Goal: Task Accomplishment & Management: Use online tool/utility

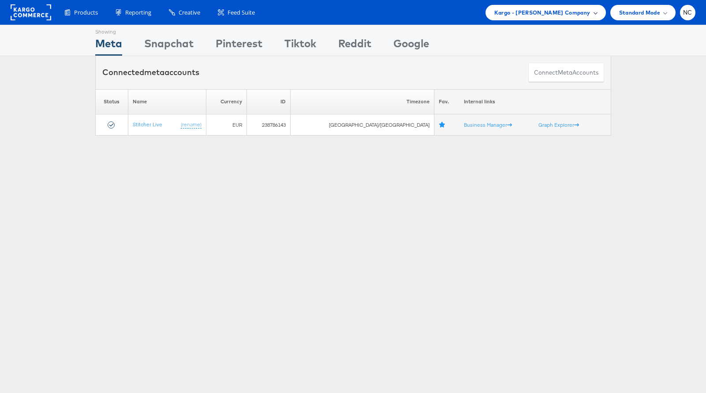
click at [537, 11] on span "Kargo - [PERSON_NAME] Company" at bounding box center [542, 12] width 96 height 9
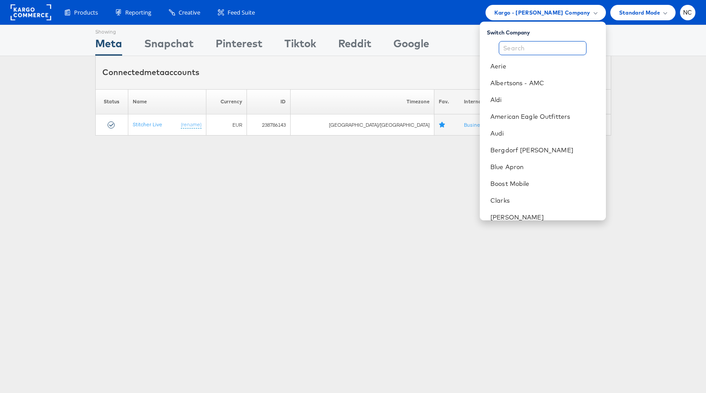
click at [538, 50] on input "text" at bounding box center [543, 48] width 88 height 14
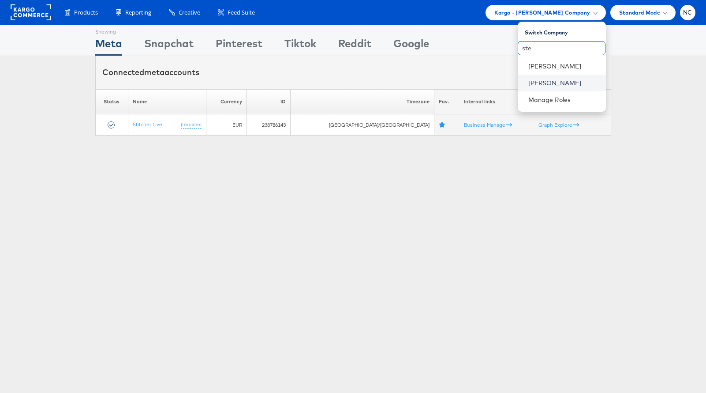
type input "ste"
click at [546, 80] on link "Steve Madden" at bounding box center [563, 83] width 71 height 9
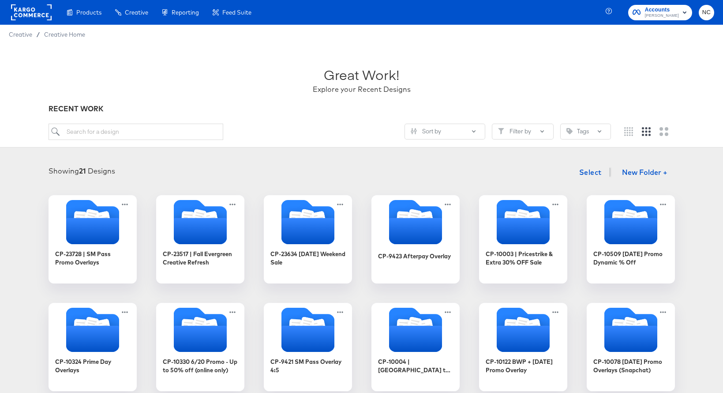
click at [75, 78] on div "Great Work! Explore your Recent Designs" at bounding box center [362, 76] width 626 height 55
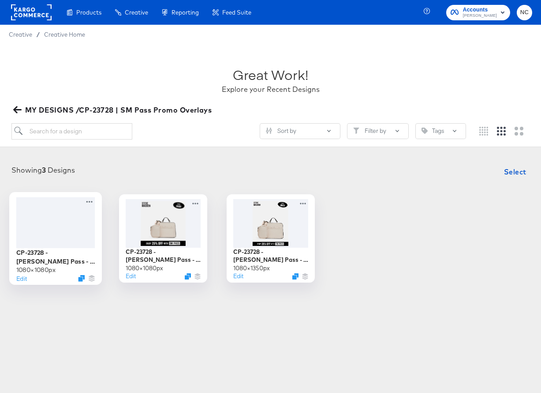
click at [54, 224] on div at bounding box center [55, 222] width 79 height 51
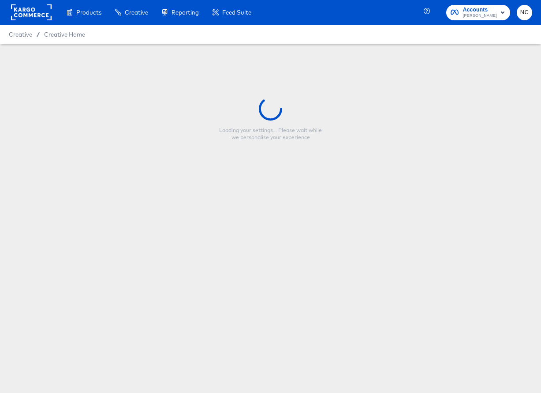
type input "CP-23728 - [PERSON_NAME] Pass - Multi Image - 1/1"
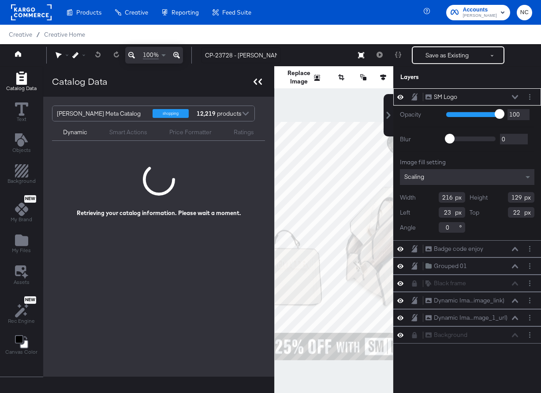
click at [254, 82] on icon at bounding box center [256, 82] width 4 height 6
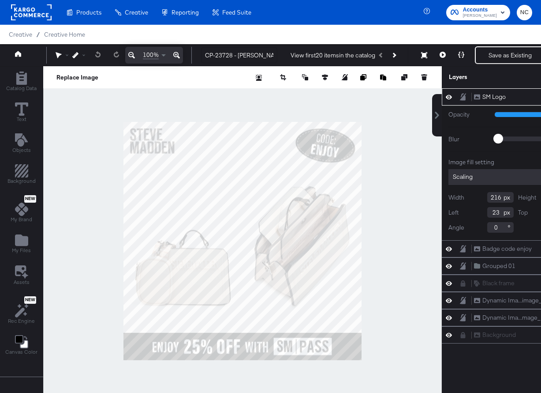
scroll to position [0, 48]
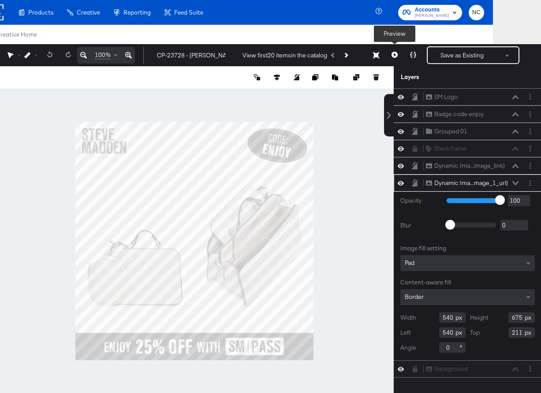
click at [389, 51] on button at bounding box center [395, 55] width 19 height 18
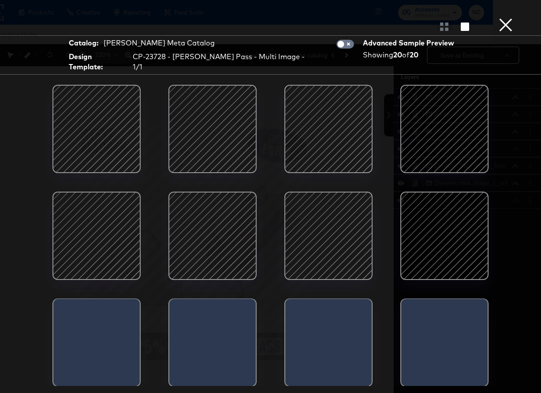
scroll to position [133, 0]
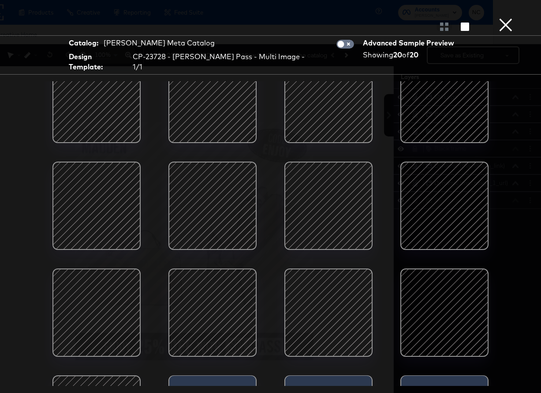
click at [501, 18] on button "×" at bounding box center [506, 9] width 18 height 18
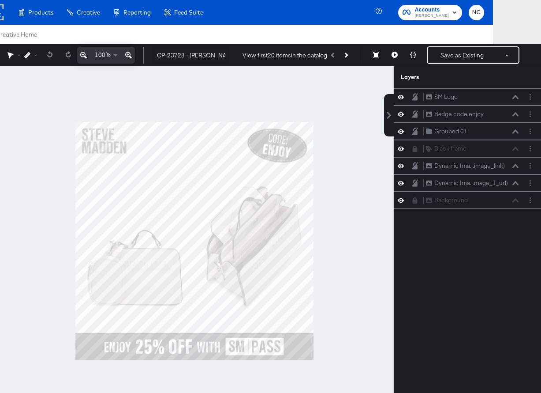
click at [322, 177] on div at bounding box center [194, 240] width 399 height 349
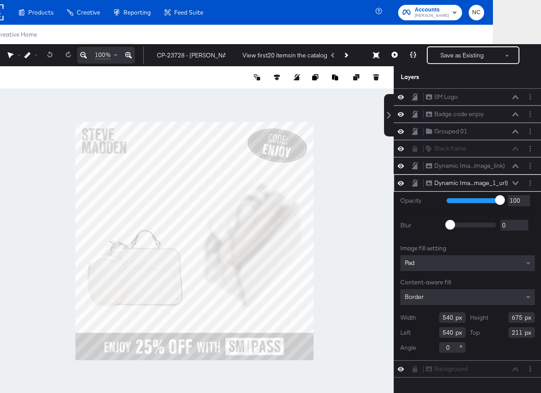
type input "551"
type input "886"
type input "532"
type input "0"
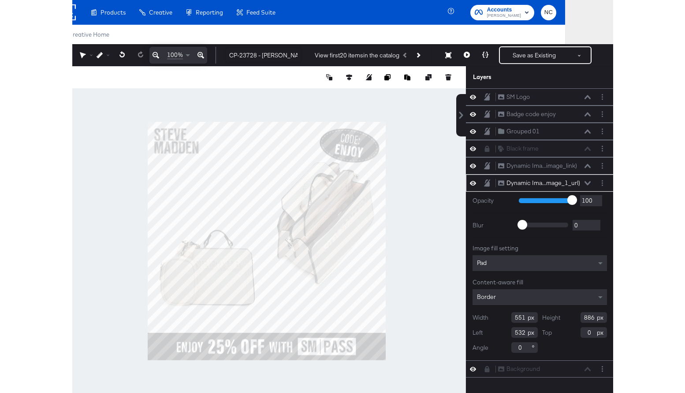
scroll to position [0, 0]
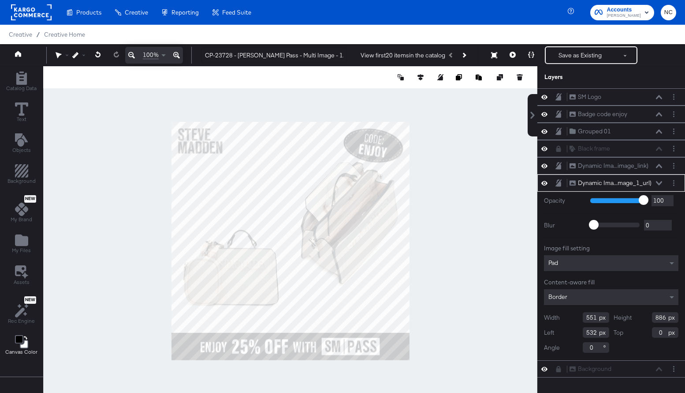
click at [16, 345] on icon "Change Background" at bounding box center [21, 341] width 13 height 13
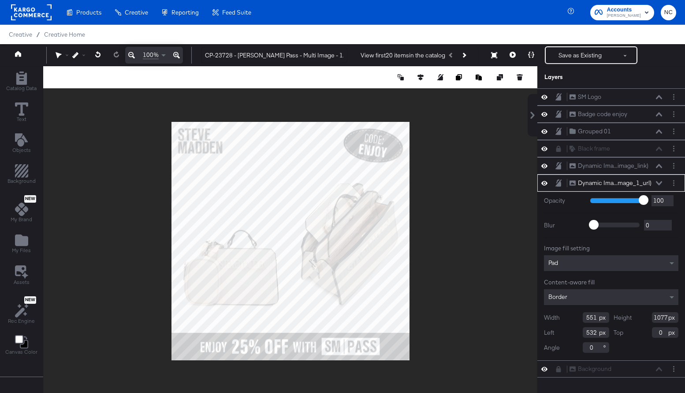
click at [541, 318] on input "1077" at bounding box center [665, 317] width 26 height 11
type input "1080"
click at [421, 77] on icon at bounding box center [421, 77] width 6 height 6
click at [389, 94] on icon at bounding box center [388, 93] width 6 height 6
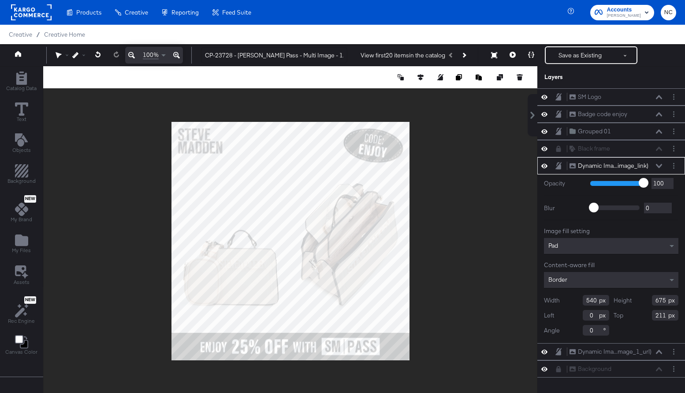
click at [541, 299] on input "675" at bounding box center [665, 300] width 26 height 11
type input "1080"
click at [421, 77] on icon at bounding box center [421, 77] width 6 height 6
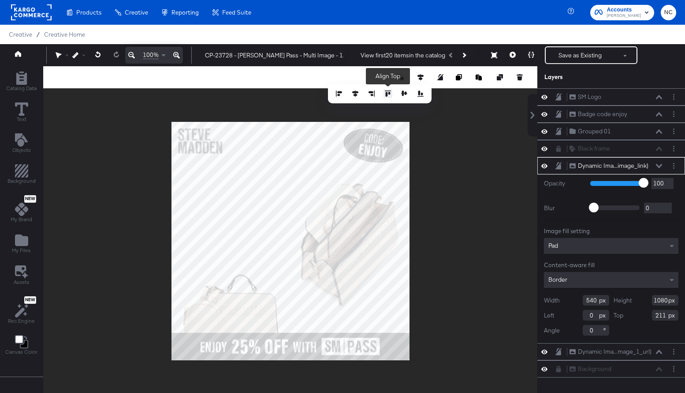
click at [390, 92] on icon at bounding box center [388, 93] width 6 height 6
type input "0"
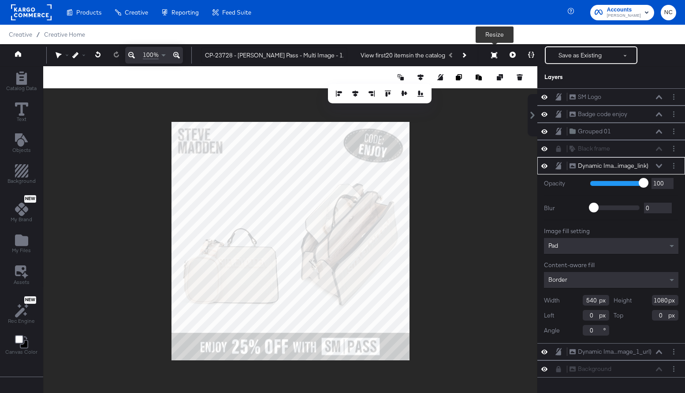
click at [497, 57] on icon at bounding box center [494, 55] width 6 height 6
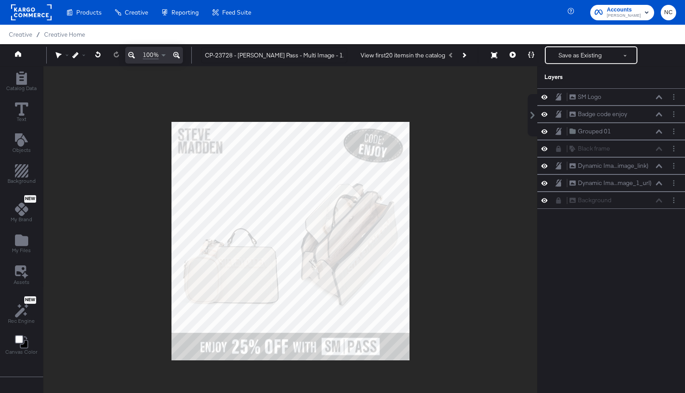
click at [490, 248] on div at bounding box center [290, 240] width 494 height 349
click at [510, 56] on button at bounding box center [513, 55] width 19 height 18
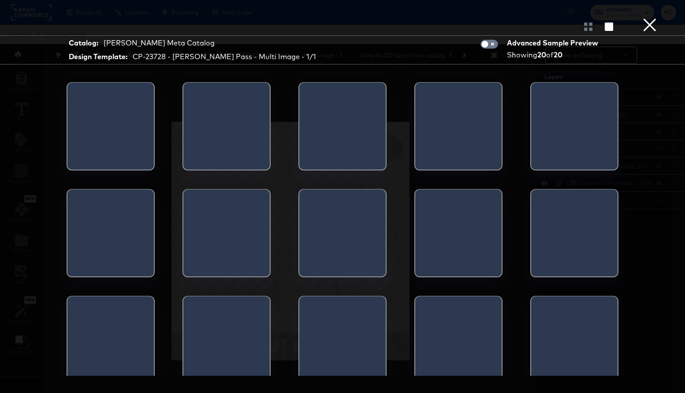
scroll to position [104, 0]
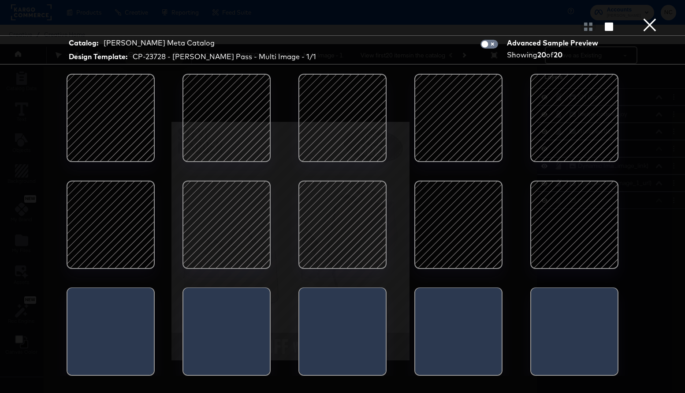
click at [132, 237] on div at bounding box center [110, 224] width 75 height 75
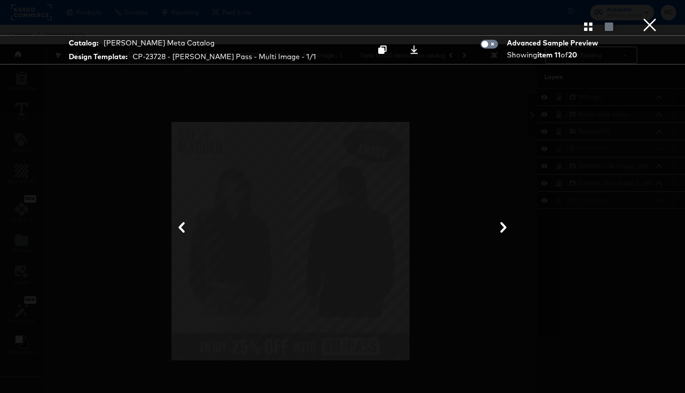
click at [541, 18] on button "×" at bounding box center [650, 9] width 18 height 18
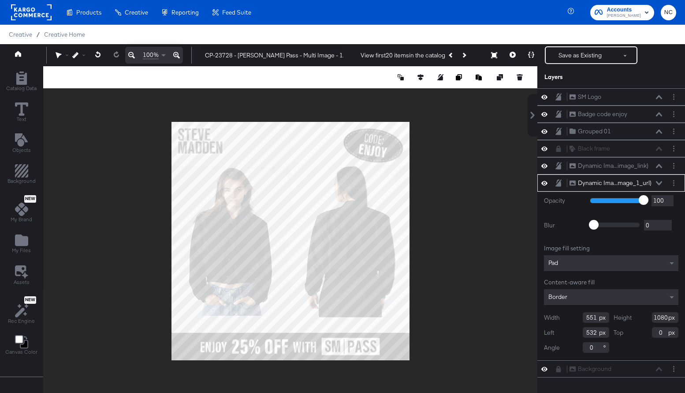
click at [541, 317] on input "551" at bounding box center [596, 317] width 26 height 11
type input "543"
click at [421, 79] on icon at bounding box center [421, 77] width 6 height 6
click at [374, 95] on icon at bounding box center [372, 93] width 6 height 6
type input "537"
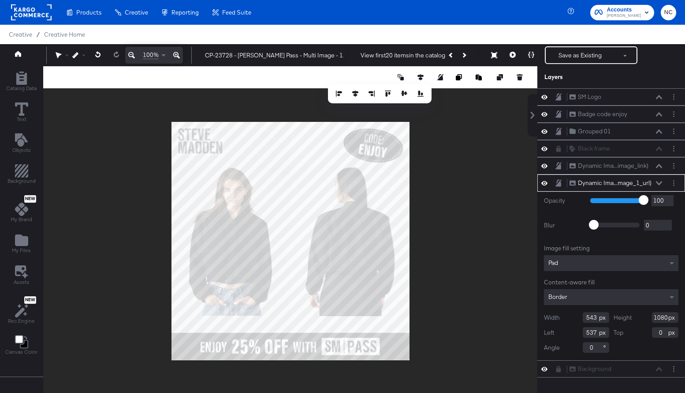
click at [478, 193] on div at bounding box center [290, 240] width 494 height 349
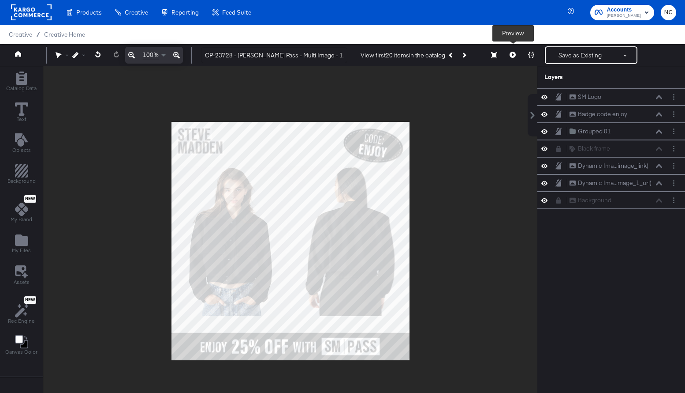
click at [515, 56] on icon at bounding box center [513, 55] width 6 height 6
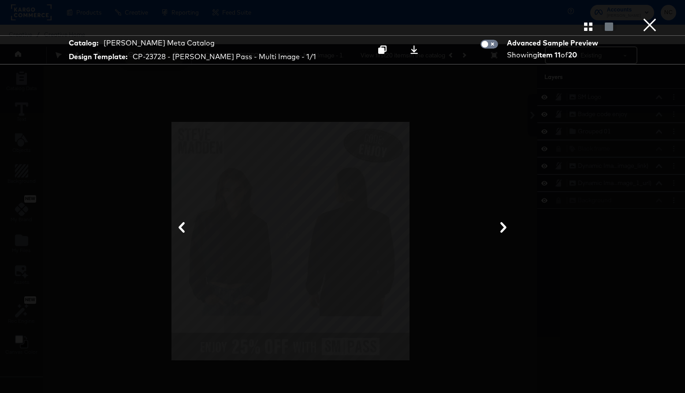
click at [541, 18] on button "×" at bounding box center [650, 9] width 18 height 18
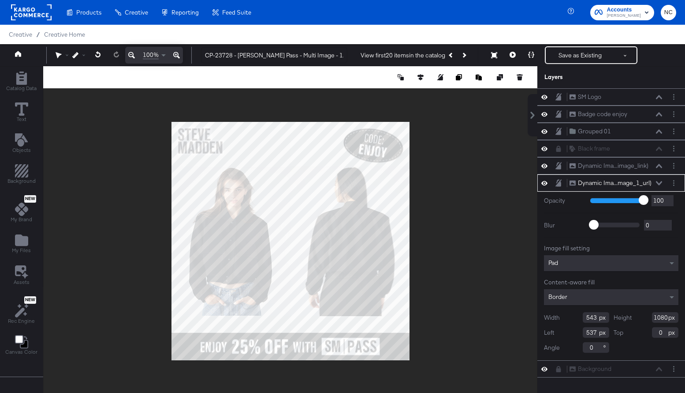
click at [541, 321] on input "543" at bounding box center [596, 317] width 26 height 11
type input "542"
click at [473, 248] on div at bounding box center [290, 240] width 494 height 349
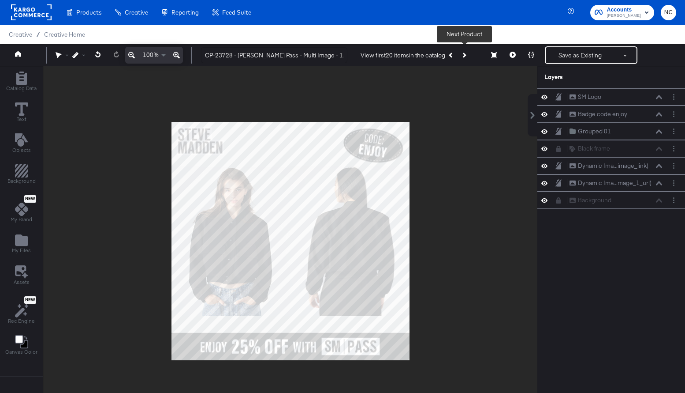
click at [464, 56] on icon "Next Product" at bounding box center [463, 54] width 5 height 5
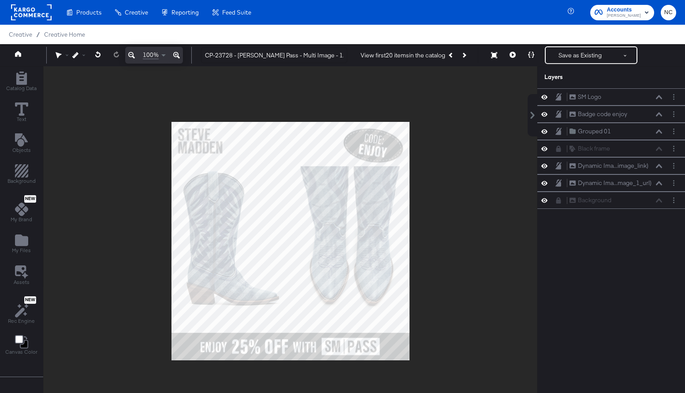
click at [459, 189] on div at bounding box center [290, 240] width 494 height 349
click at [541, 58] on button "Save as Existing" at bounding box center [580, 55] width 69 height 16
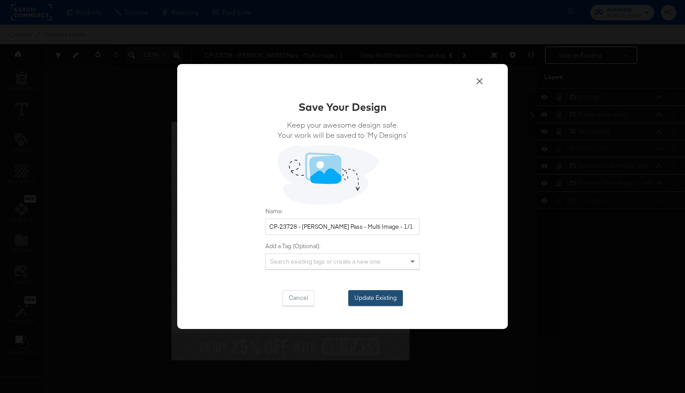
click at [392, 299] on button "Update Existing" at bounding box center [375, 298] width 55 height 16
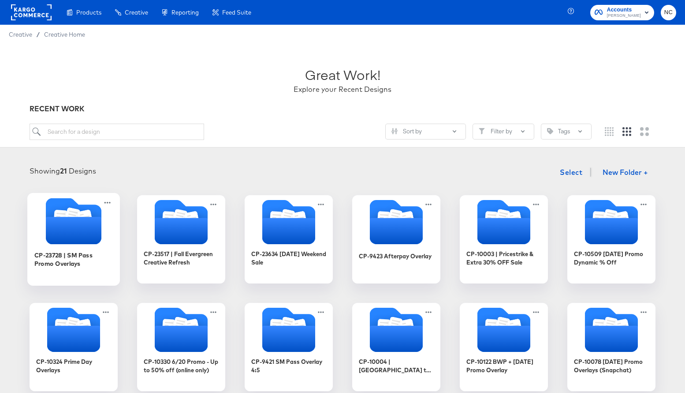
click at [80, 217] on icon "Folder" at bounding box center [74, 230] width 56 height 27
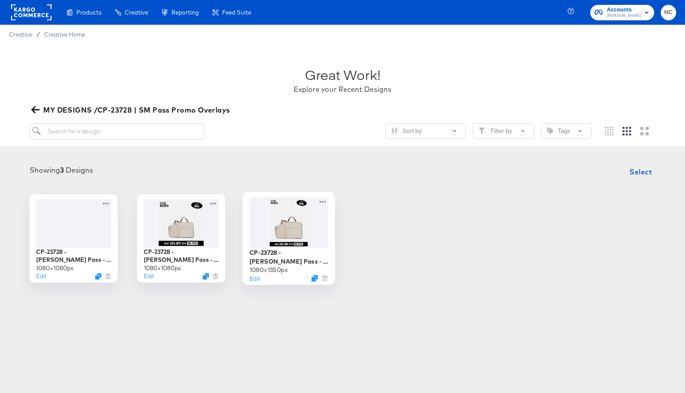
click at [308, 226] on div at bounding box center [289, 222] width 79 height 51
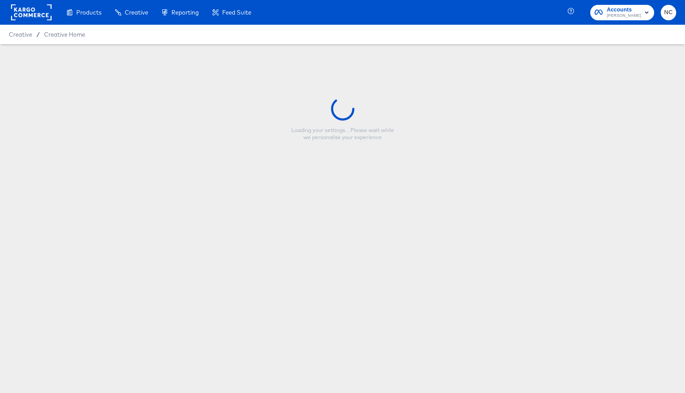
type input "CP-23728 - [PERSON_NAME] Pass - Single Image - 4/5"
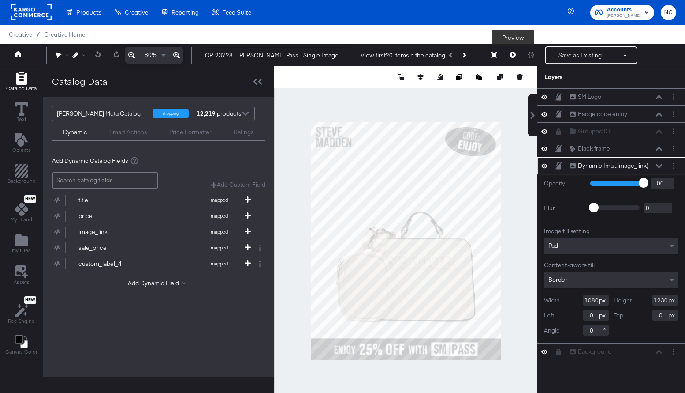
click at [513, 52] on icon at bounding box center [513, 55] width 6 height 6
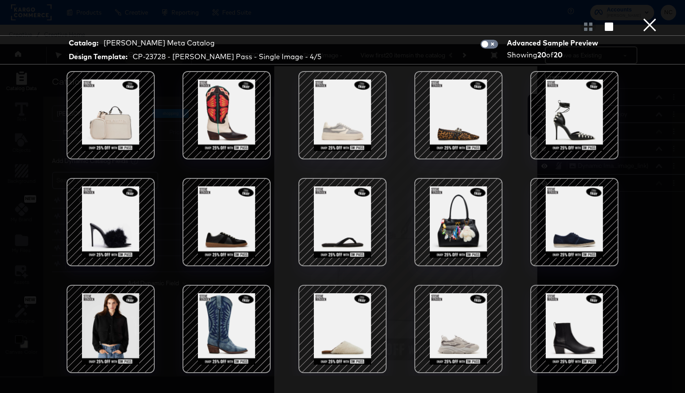
click at [541, 18] on button "×" at bounding box center [650, 9] width 18 height 18
